Goal: Transaction & Acquisition: Subscribe to service/newsletter

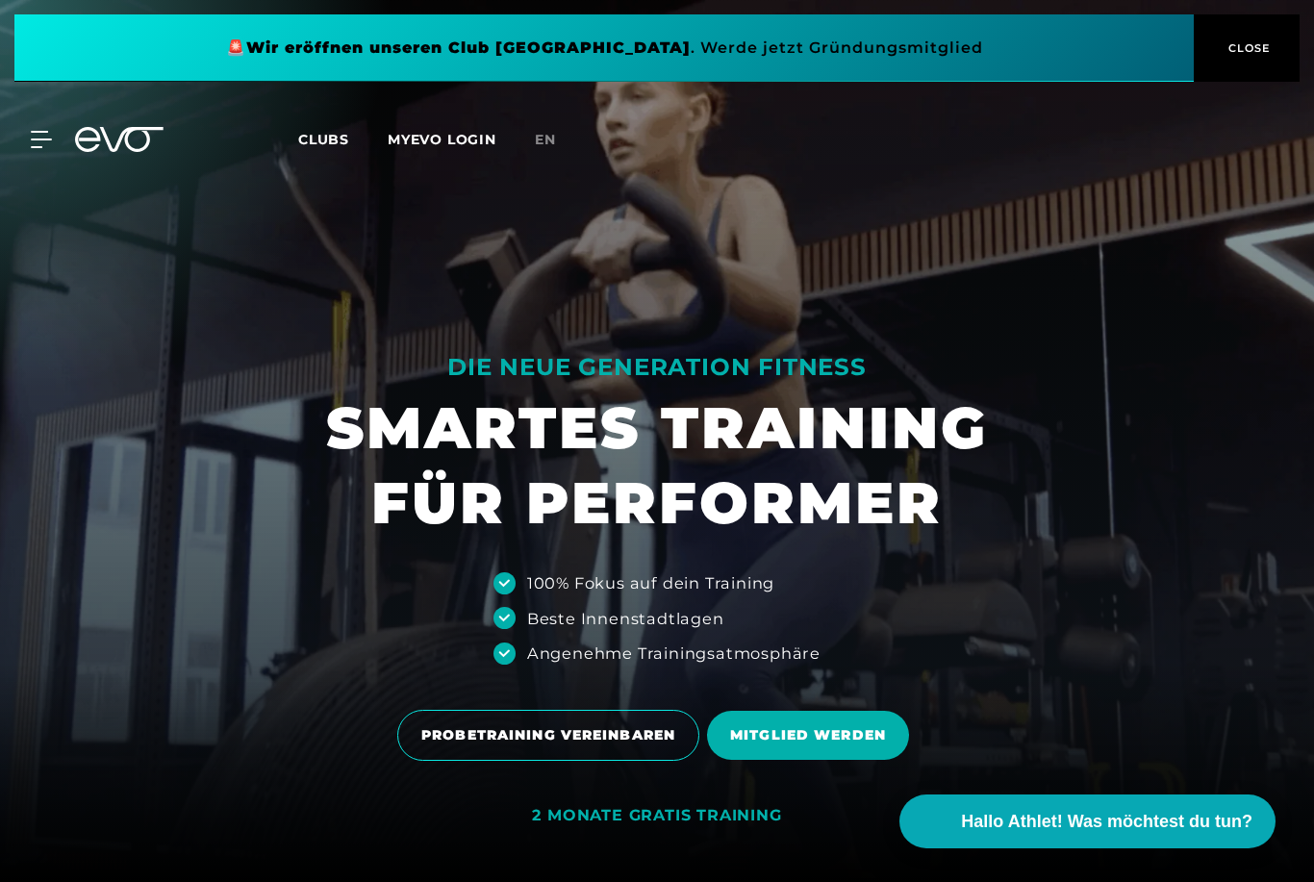
click at [55, 160] on div "MyEVO Login Über EVO Mitgliedschaften Probetraining TAGESPASS EVO Studios [GEOG…" at bounding box center [657, 140] width 1306 height 56
click at [43, 135] on icon at bounding box center [41, 139] width 21 height 17
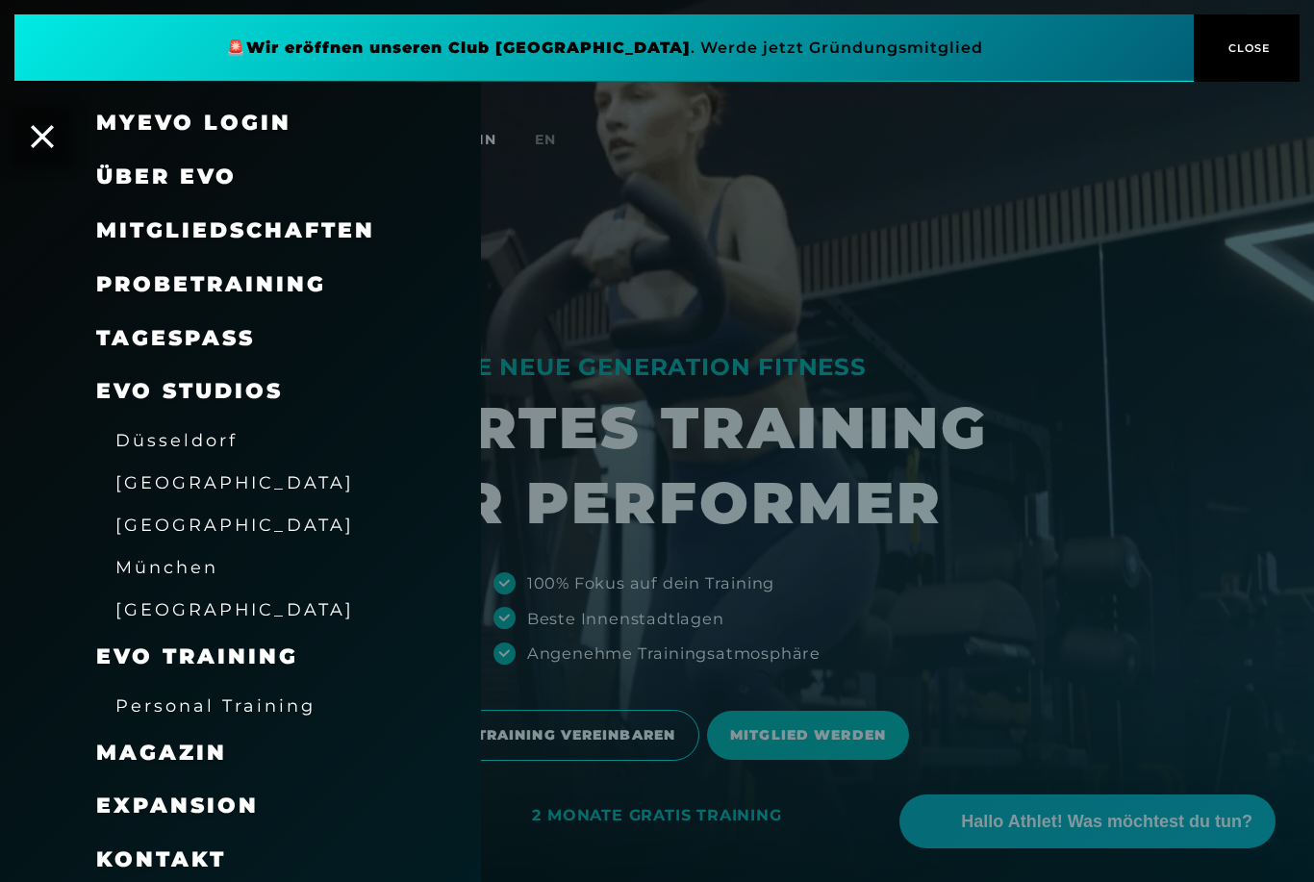
click at [31, 150] on div "Über EVO" at bounding box center [240, 177] width 481 height 54
click at [30, 150] on div "Über EVO" at bounding box center [240, 177] width 481 height 54
click at [35, 143] on icon at bounding box center [42, 136] width 23 height 23
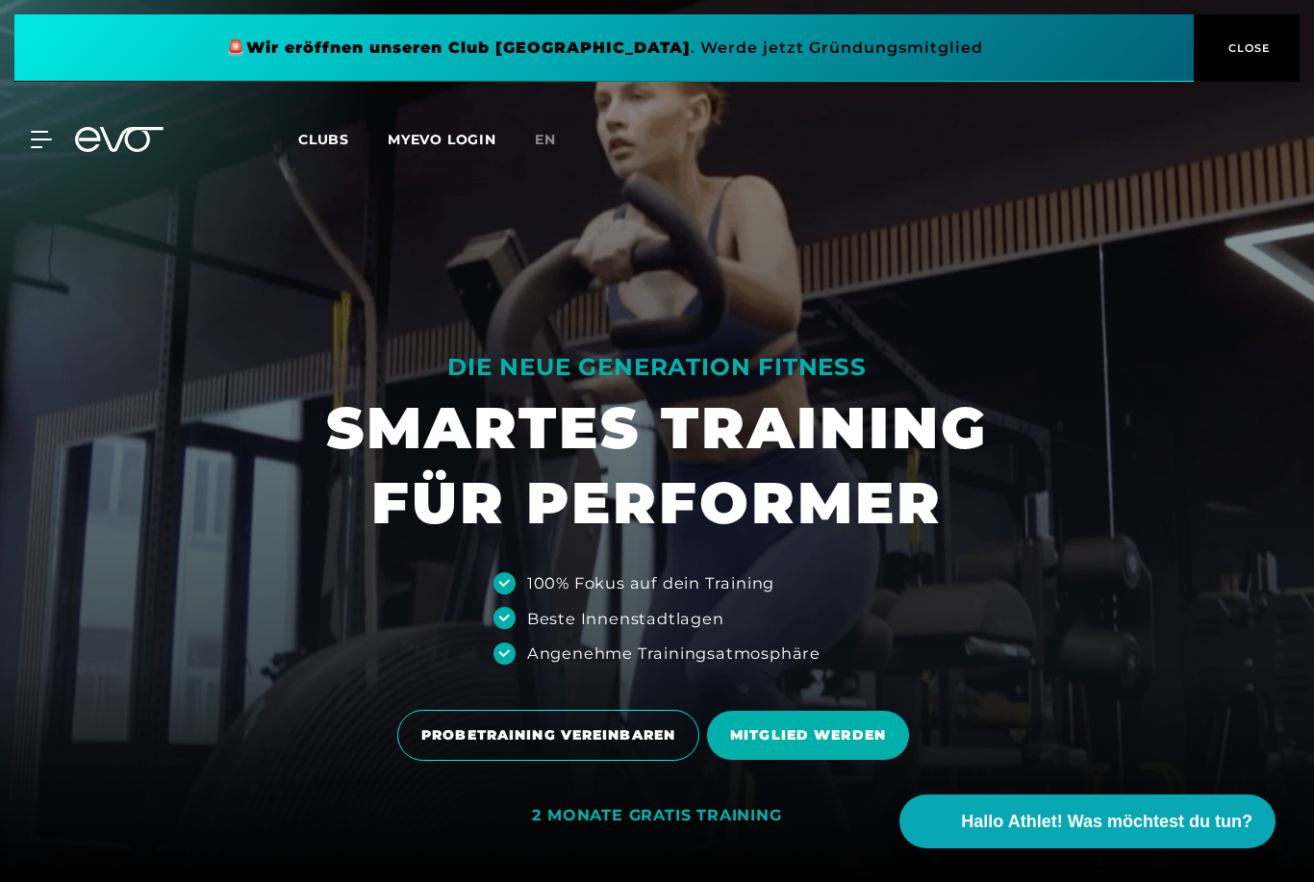
click at [49, 134] on icon at bounding box center [41, 139] width 21 height 17
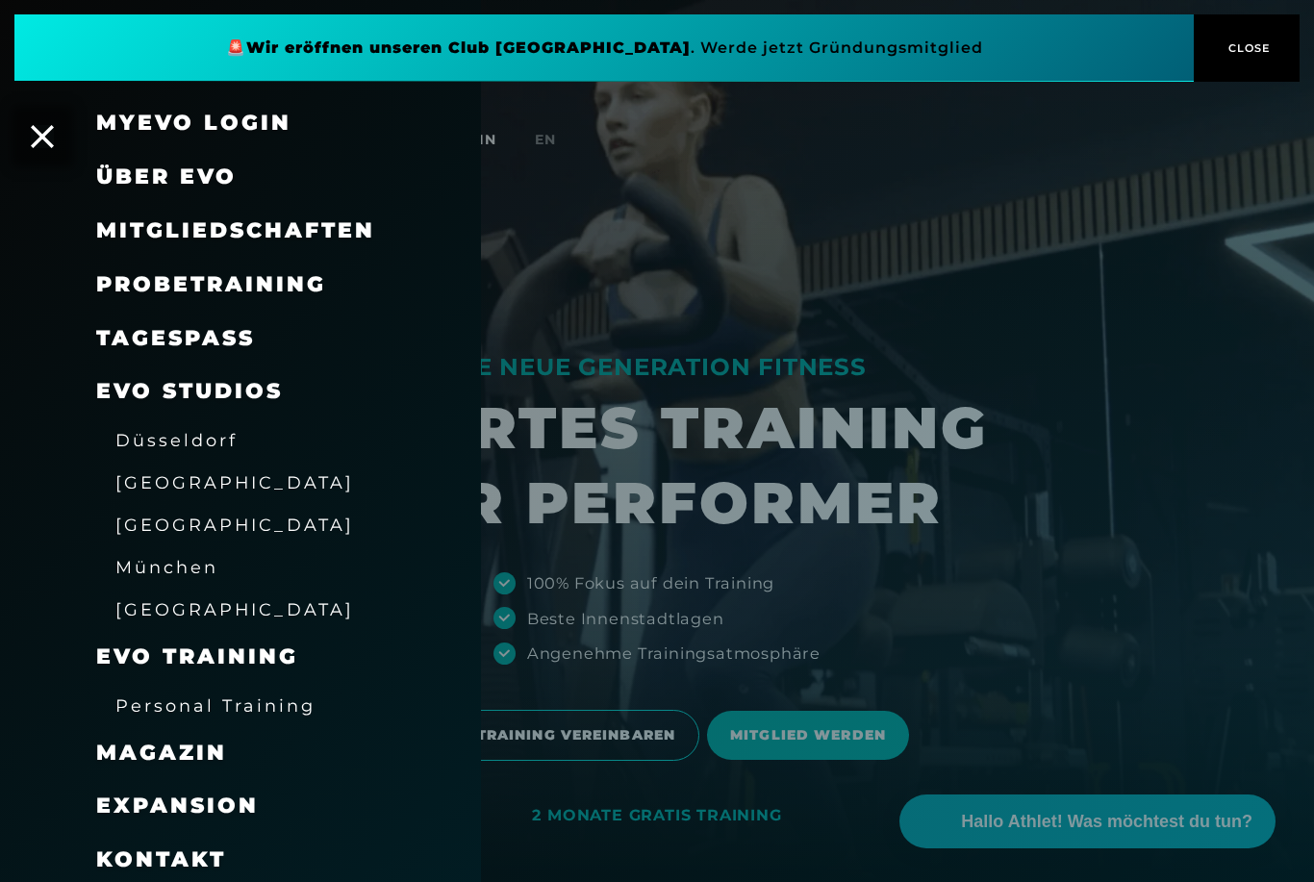
click at [829, 777] on div at bounding box center [657, 441] width 1314 height 882
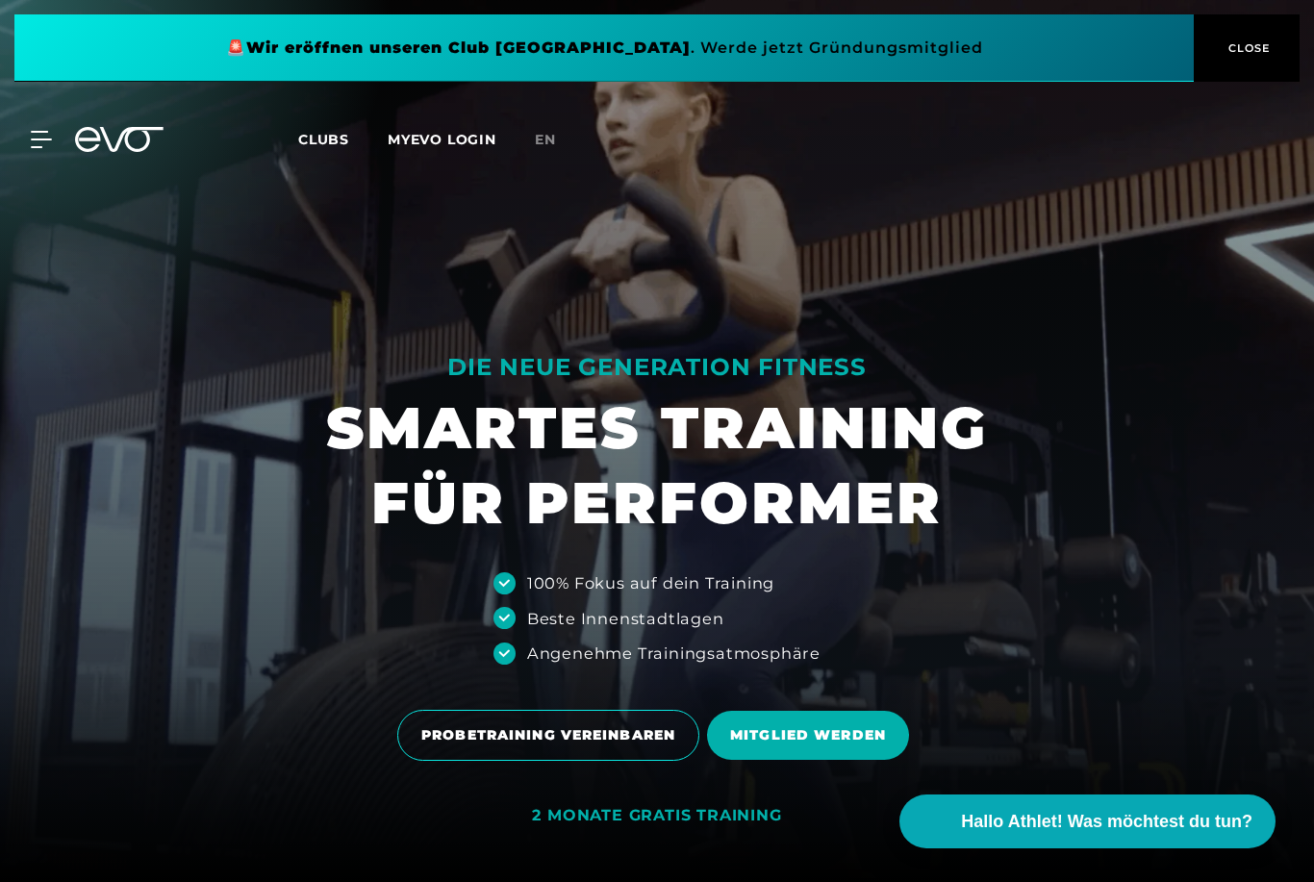
click at [765, 760] on span "MITGLIED WERDEN" at bounding box center [808, 735] width 202 height 49
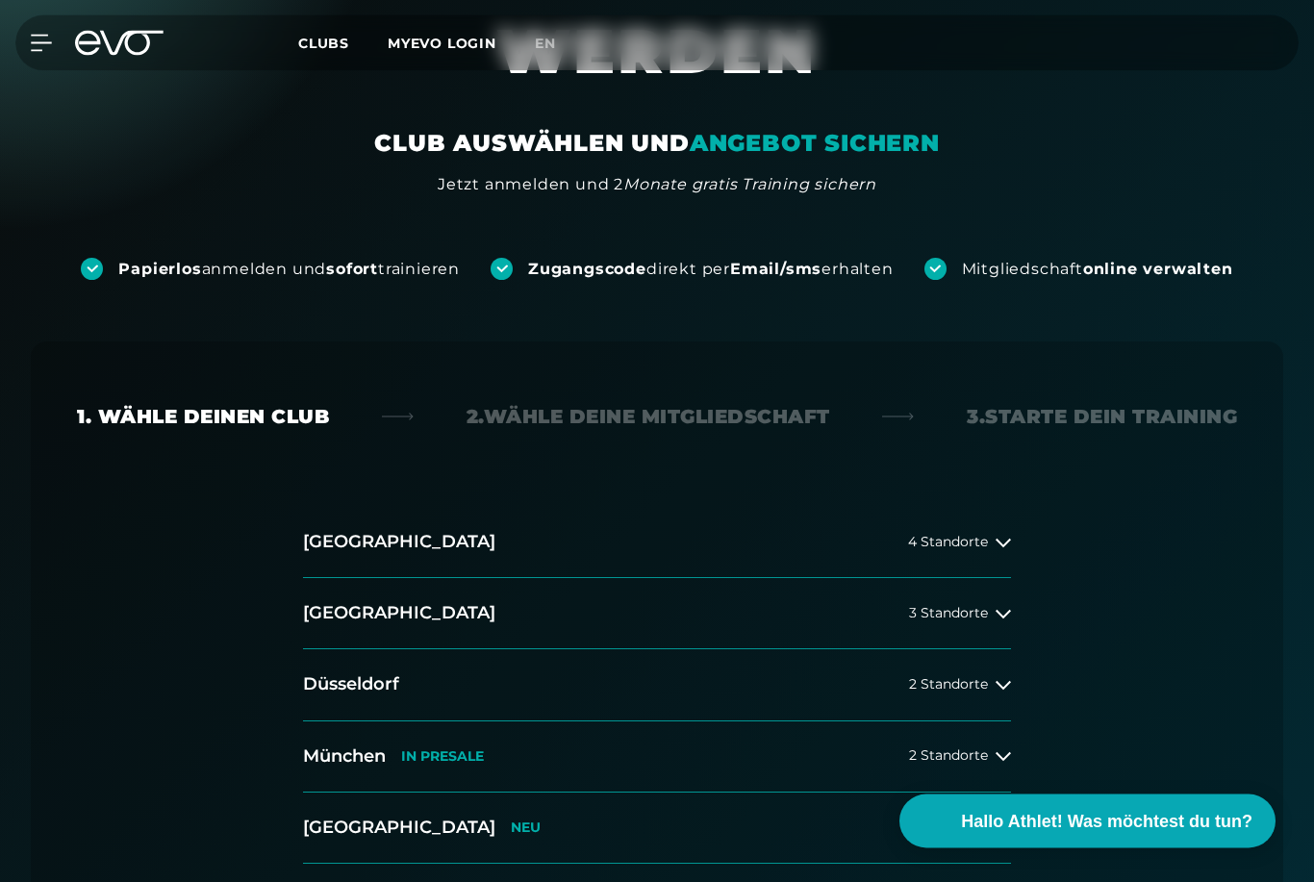
click at [956, 556] on button "[GEOGRAPHIC_DATA] 4 Standorte" at bounding box center [657, 543] width 708 height 71
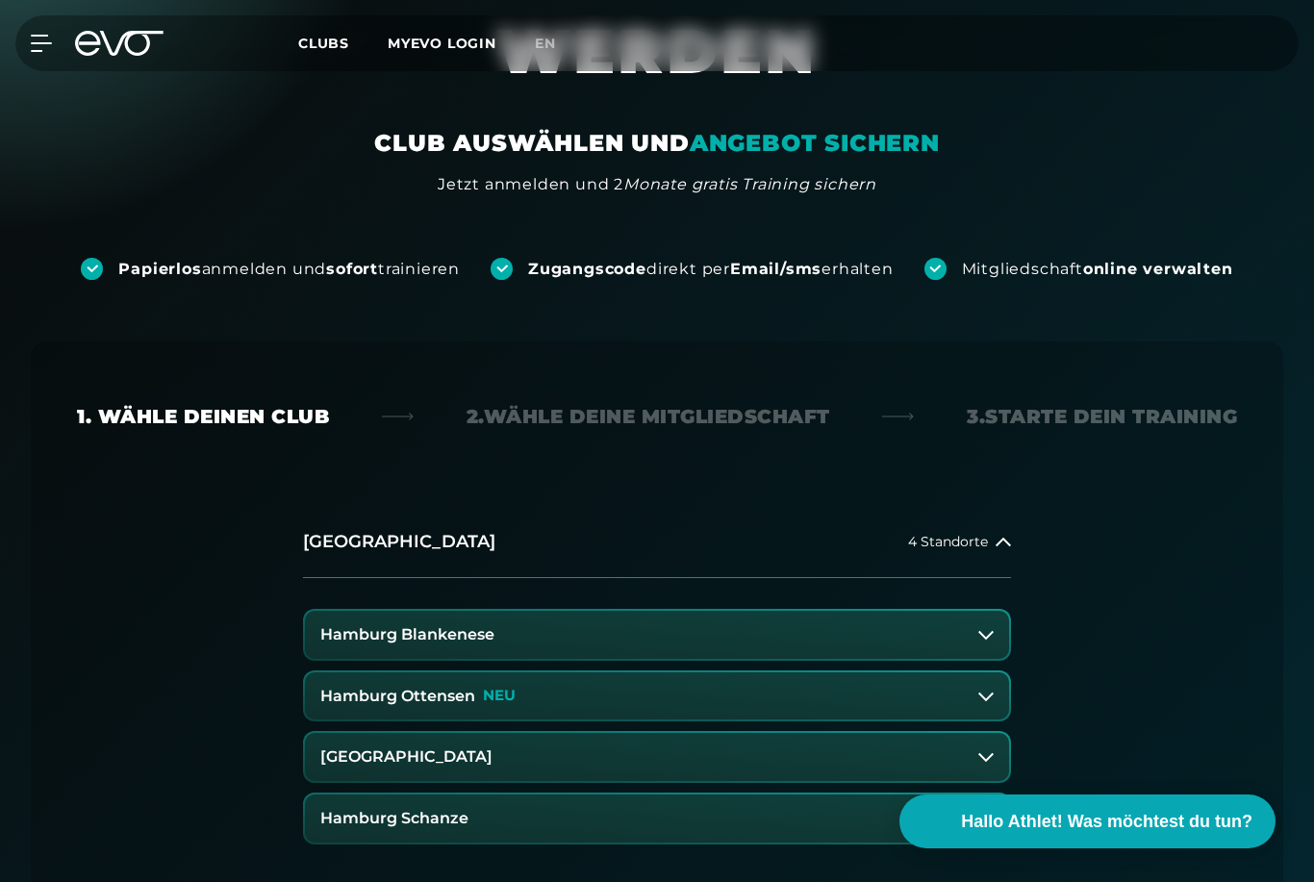
click at [734, 624] on button "Hamburg Blankenese" at bounding box center [657, 635] width 704 height 48
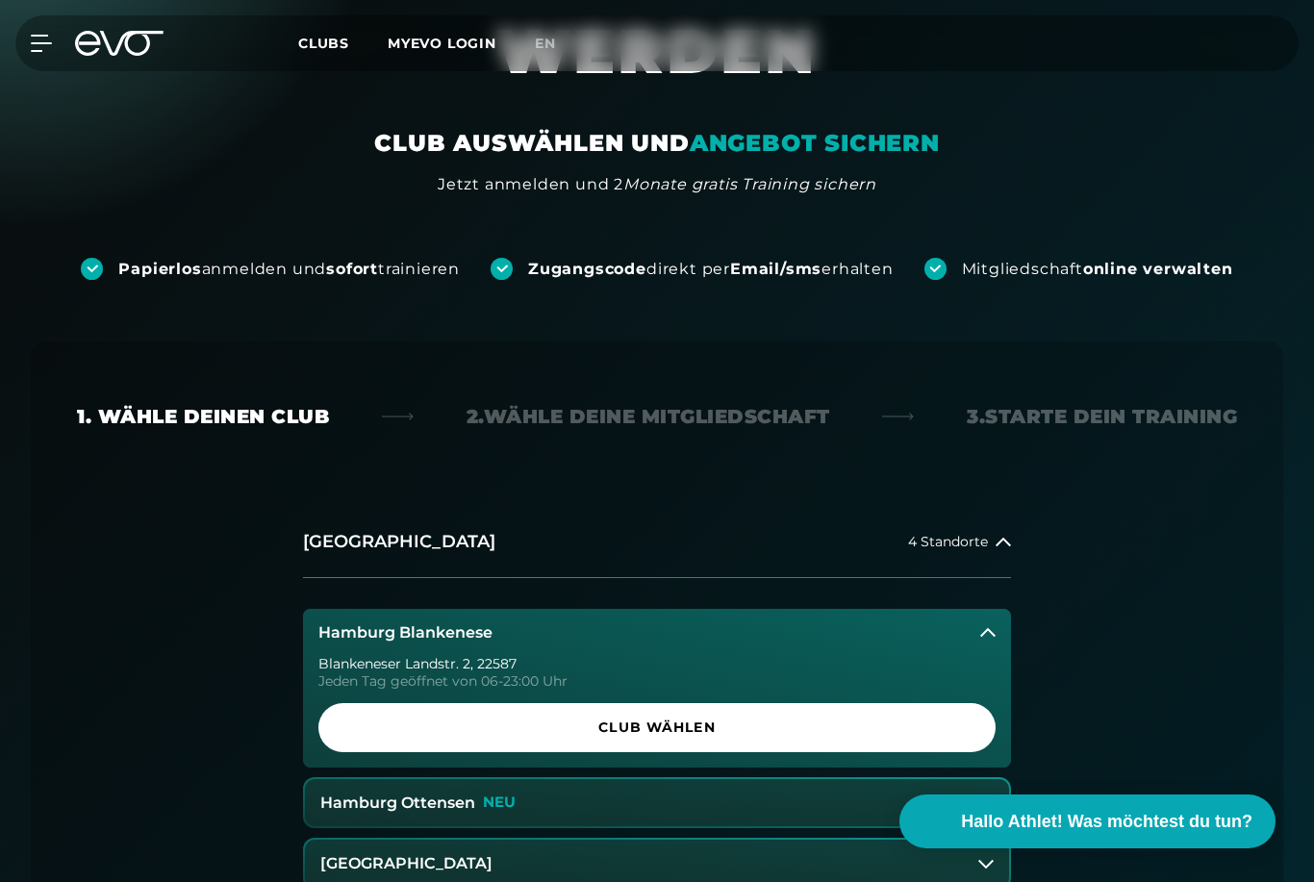
click at [766, 729] on span "Club wählen" at bounding box center [656, 727] width 631 height 20
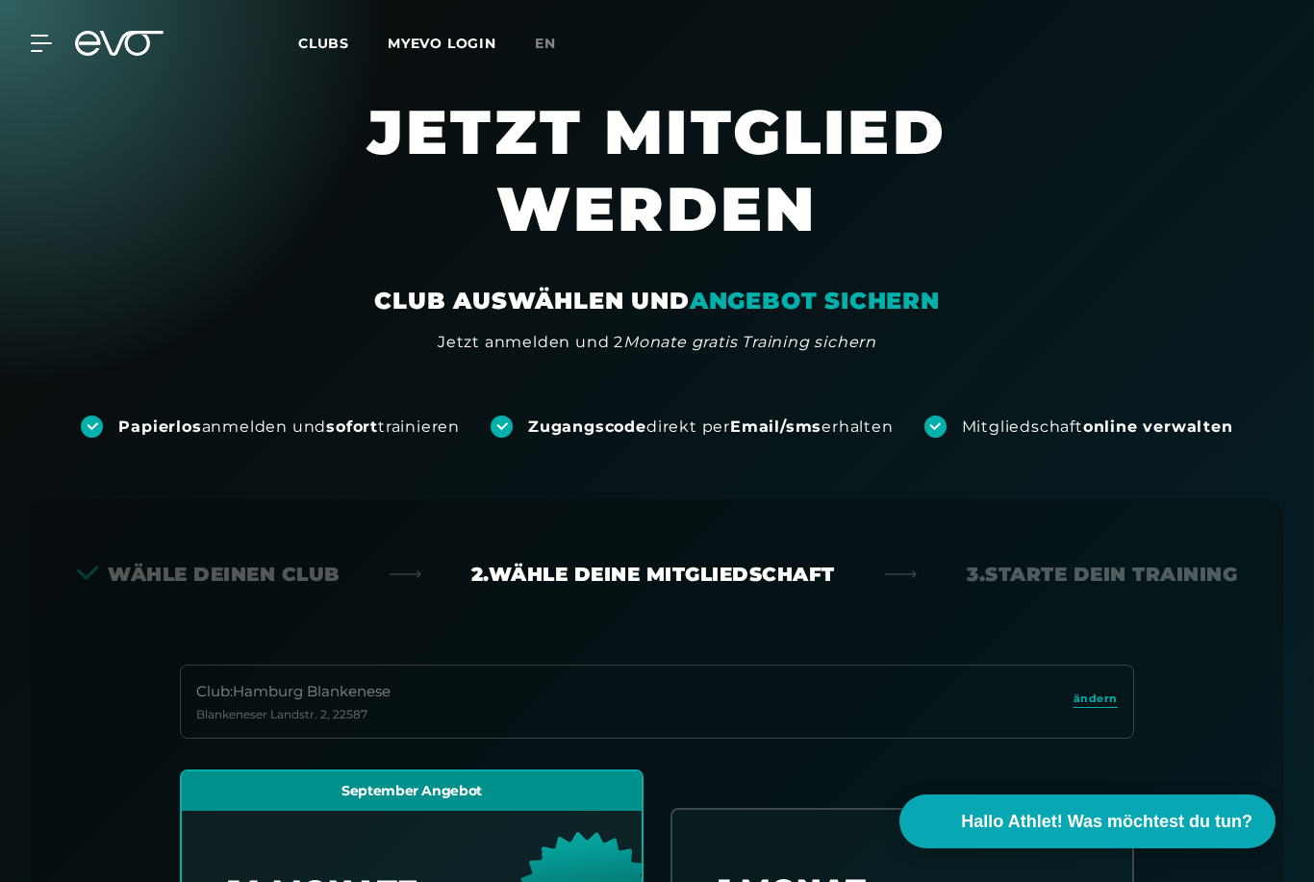
scroll to position [0, 0]
